Goal: Task Accomplishment & Management: Manage account settings

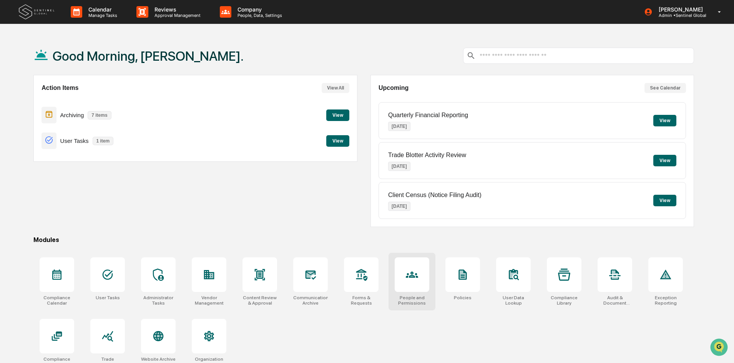
click at [419, 278] on div at bounding box center [411, 274] width 35 height 35
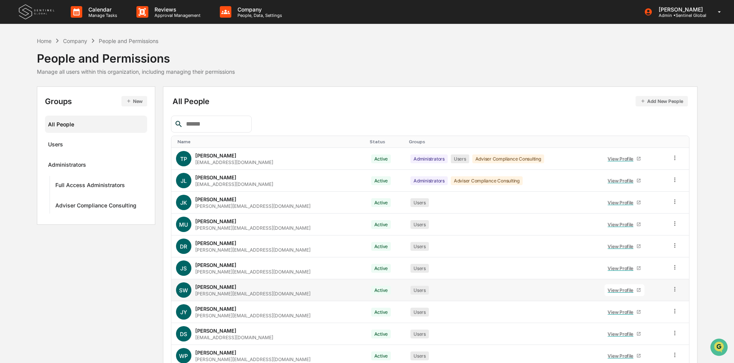
click at [671, 289] on icon at bounding box center [674, 289] width 7 height 7
click at [639, 318] on div "Change Status" at bounding box center [639, 317] width 66 height 9
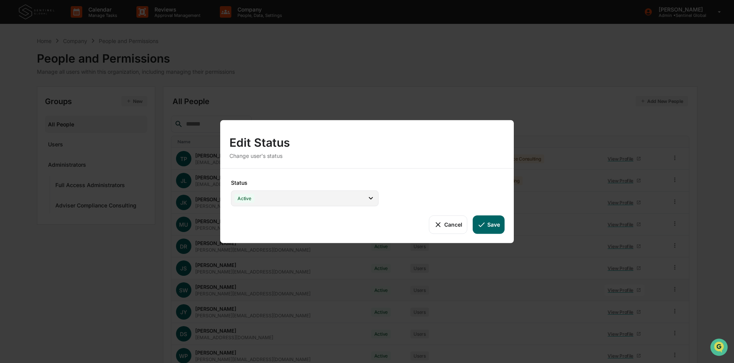
click at [366, 195] on icon at bounding box center [370, 198] width 8 height 8
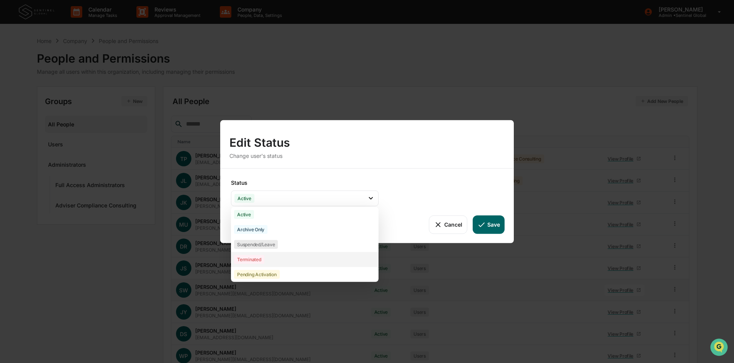
click at [258, 260] on div "Terminated" at bounding box center [249, 259] width 30 height 9
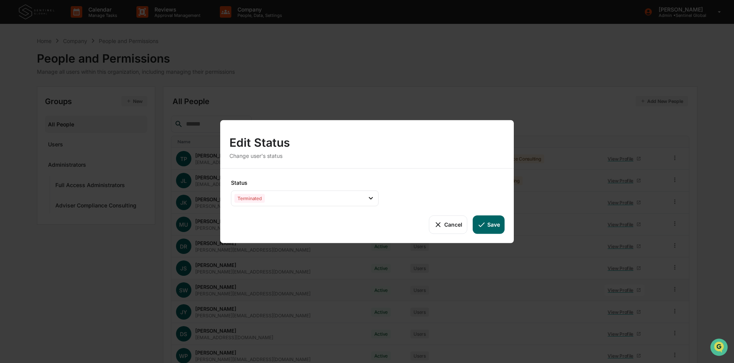
click at [490, 225] on button "Save" at bounding box center [488, 224] width 32 height 18
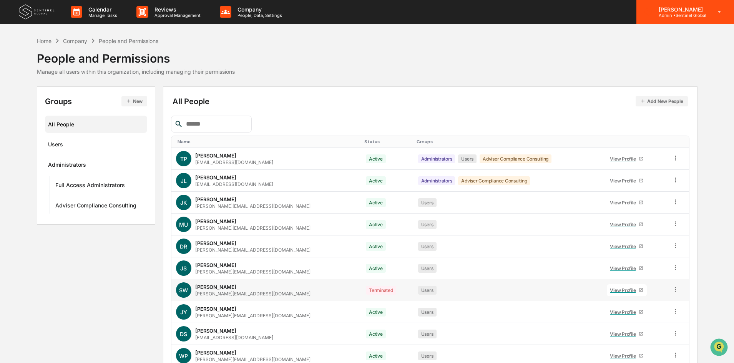
click at [722, 13] on icon at bounding box center [718, 11] width 13 height 7
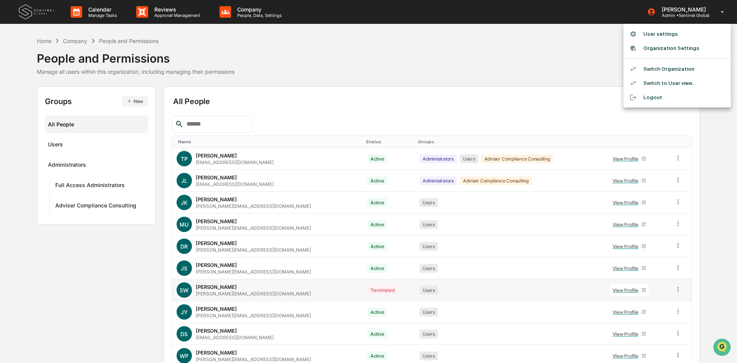
click at [663, 64] on li "Switch Organization" at bounding box center [678, 69] width 108 height 14
